Goal: Use online tool/utility: Utilize a website feature to perform a specific function

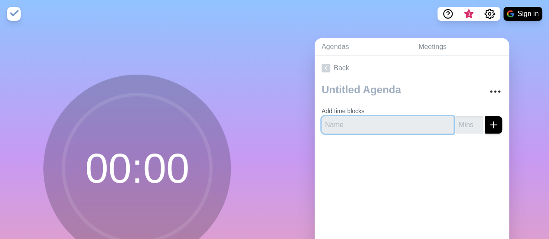
click at [395, 125] on input "text" at bounding box center [388, 124] width 132 height 17
type input "l"
type input "Lunch"
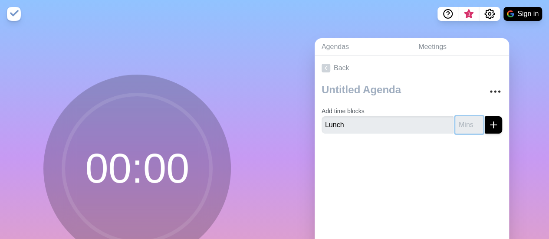
click at [462, 126] on input "number" at bounding box center [470, 124] width 28 height 17
type input "30"
click at [489, 123] on icon "submit" at bounding box center [494, 125] width 10 height 10
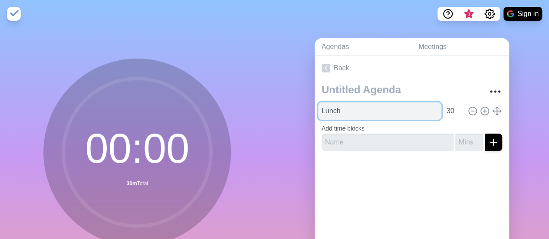
click at [334, 111] on input "Lunch" at bounding box center [379, 110] width 123 height 17
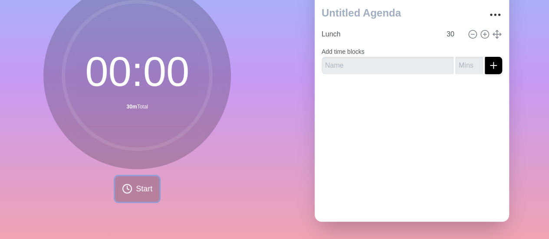
click at [138, 184] on span "Start" at bounding box center [144, 189] width 17 height 12
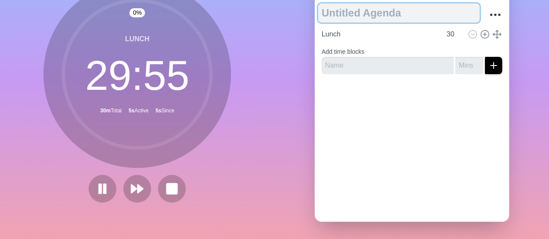
click at [398, 9] on textarea at bounding box center [399, 12] width 162 height 19
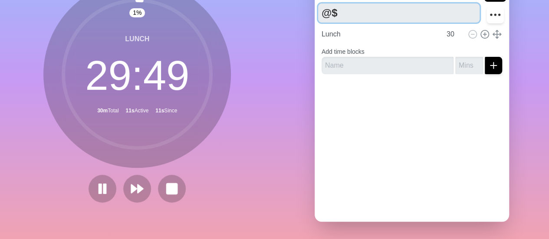
type textarea "@"
type textarea "Q"
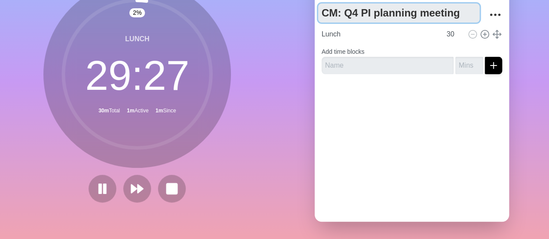
scroll to position [83, 0]
type textarea "CM: Q4 PI planning meeting"
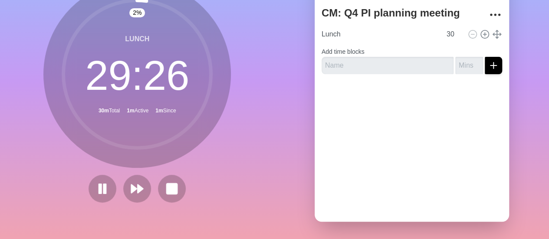
click at [513, 104] on div "Agendas Meetings Back CM: Q4 PI planning meeting Lunch 30 Add time blocks" at bounding box center [412, 95] width 275 height 288
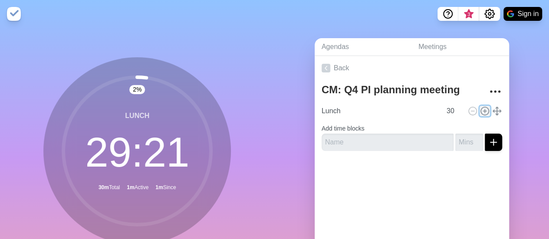
click at [480, 111] on icon at bounding box center [485, 111] width 10 height 10
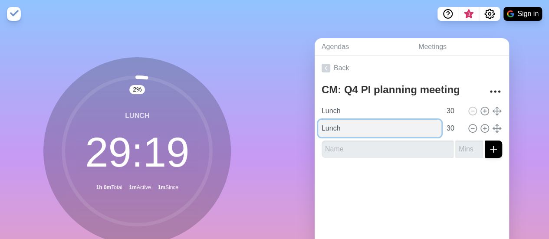
click at [399, 128] on input "Lunch" at bounding box center [379, 128] width 123 height 17
type input "L"
type input "Coffee break"
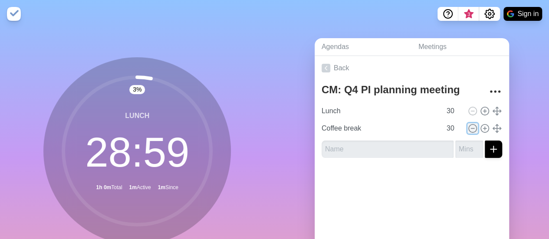
click at [468, 127] on icon at bounding box center [473, 129] width 10 height 10
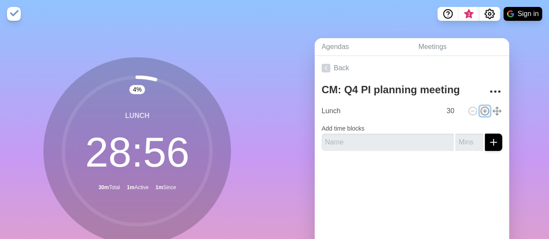
click at [480, 112] on icon at bounding box center [485, 111] width 10 height 10
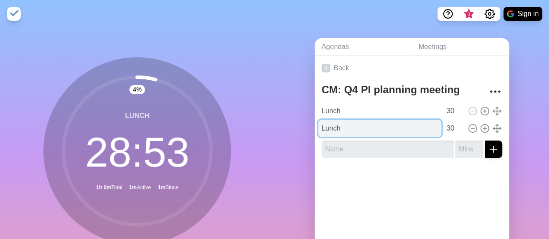
click at [390, 126] on input "Lunch" at bounding box center [379, 128] width 123 height 17
type input "L"
type input "Coffee Break"
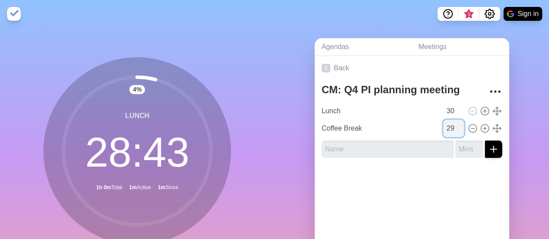
click at [452, 132] on input "29" at bounding box center [453, 128] width 21 height 17
click at [452, 132] on input "28" at bounding box center [453, 128] width 21 height 17
click at [452, 132] on input "27" at bounding box center [453, 128] width 21 height 17
click at [452, 132] on input "26" at bounding box center [453, 128] width 21 height 17
click at [452, 132] on input "10" at bounding box center [453, 128] width 21 height 17
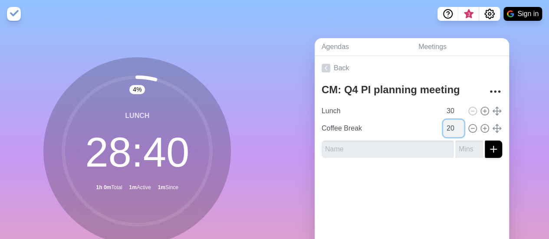
click at [450, 126] on input "20" at bounding box center [453, 128] width 21 height 17
click at [448, 129] on input "19" at bounding box center [453, 128] width 21 height 17
click at [448, 129] on input "18" at bounding box center [453, 128] width 21 height 17
click at [448, 131] on input "17" at bounding box center [453, 128] width 21 height 17
click at [448, 131] on input "16" at bounding box center [453, 128] width 21 height 17
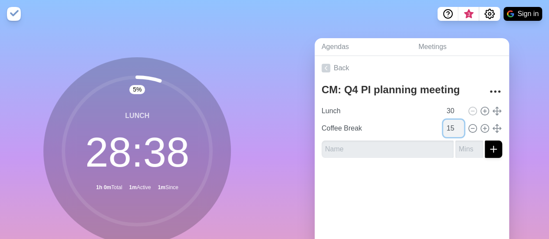
type input "15"
click at [448, 131] on input "15" at bounding box center [453, 128] width 21 height 17
click at [485, 128] on line at bounding box center [485, 128] width 0 height 3
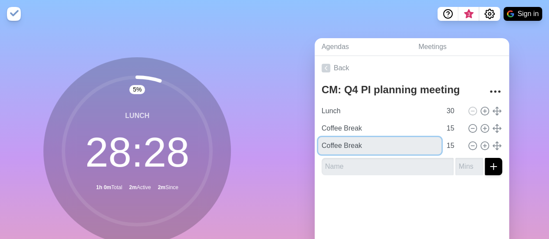
drag, startPoint x: 338, startPoint y: 144, endPoint x: 301, endPoint y: 144, distance: 36.9
click at [301, 144] on div "Agendas Meetings Back CM: Q4 PI planning meeting Lunch 30 Coffee Break 15 Coffe…" at bounding box center [412, 172] width 275 height 288
type input "Break"
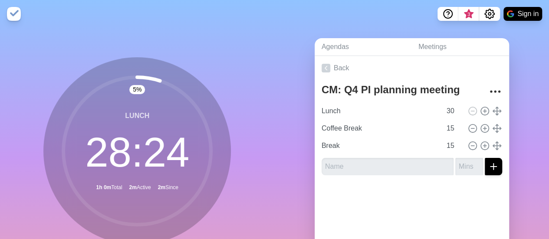
click at [462, 221] on div "Back CM: Q4 PI planning meeting Lunch 30 Coffee Break 15 Break 15" at bounding box center [412, 177] width 195 height 243
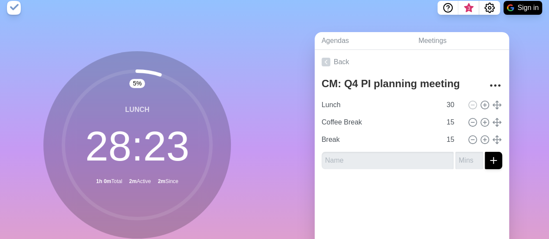
scroll to position [83, 0]
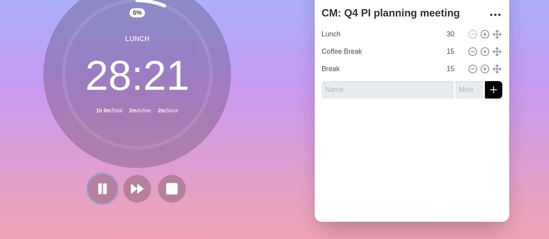
click at [104, 184] on rect at bounding box center [105, 189] width 3 height 10
click at [169, 184] on rect at bounding box center [172, 188] width 11 height 11
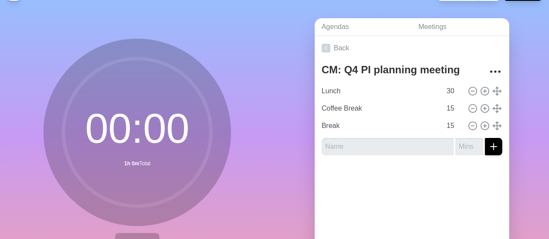
scroll to position [0, 0]
